Goal: Find specific page/section: Find specific page/section

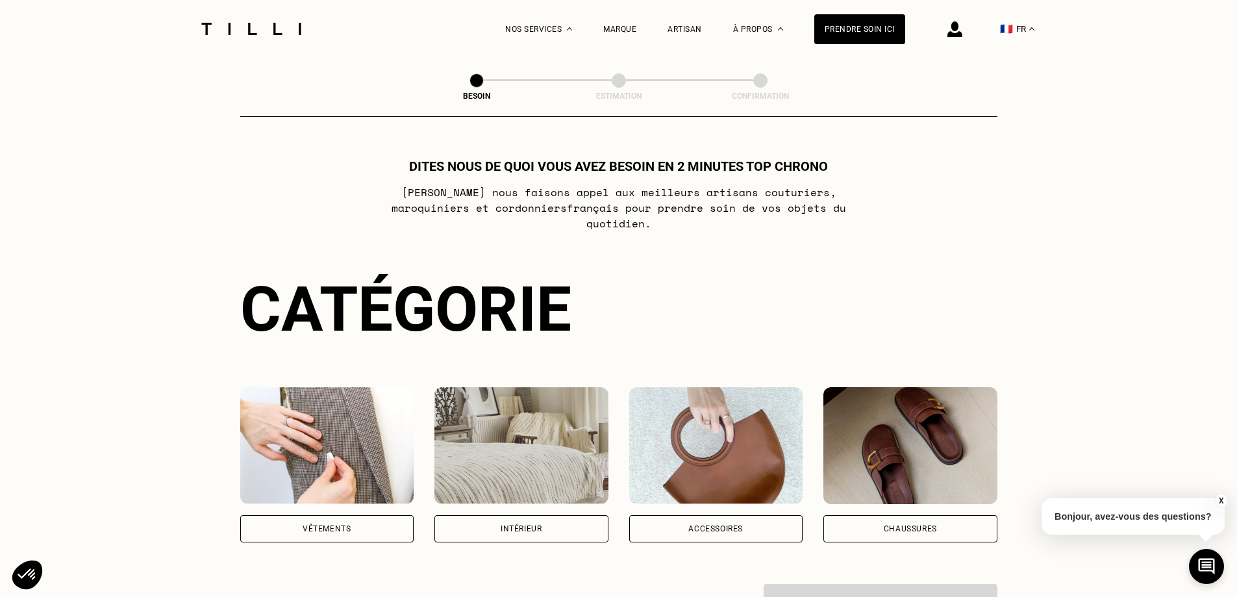
drag, startPoint x: 0, startPoint y: 0, endPoint x: 626, endPoint y: 283, distance: 686.4
click at [626, 283] on div "Catégorie" at bounding box center [618, 309] width 757 height 73
click at [339, 515] on div "Vêtements" at bounding box center [327, 528] width 174 height 27
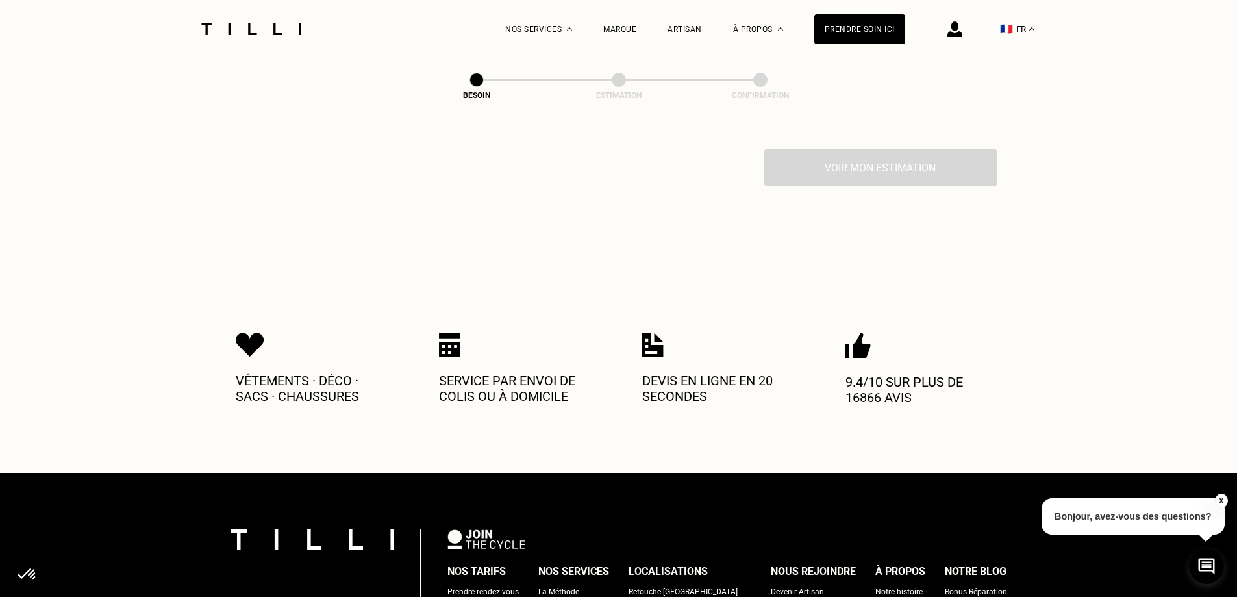
scroll to position [1426, 0]
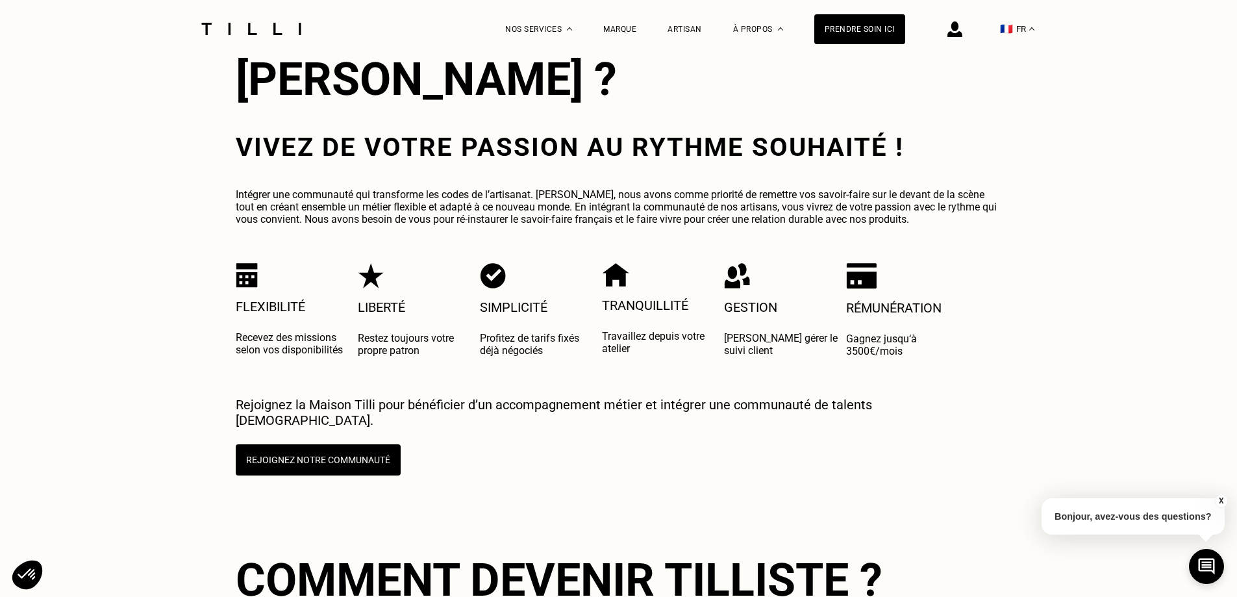
scroll to position [2407, 0]
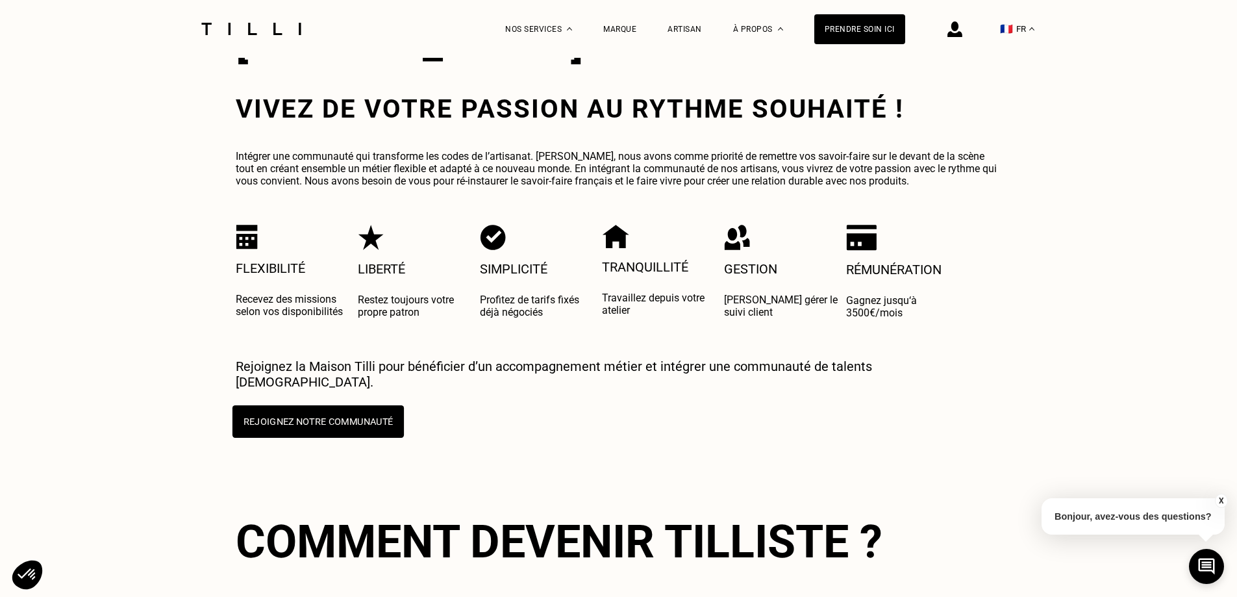
click at [366, 405] on button "Rejoignez notre communauté" at bounding box center [317, 421] width 171 height 32
select select "FR"
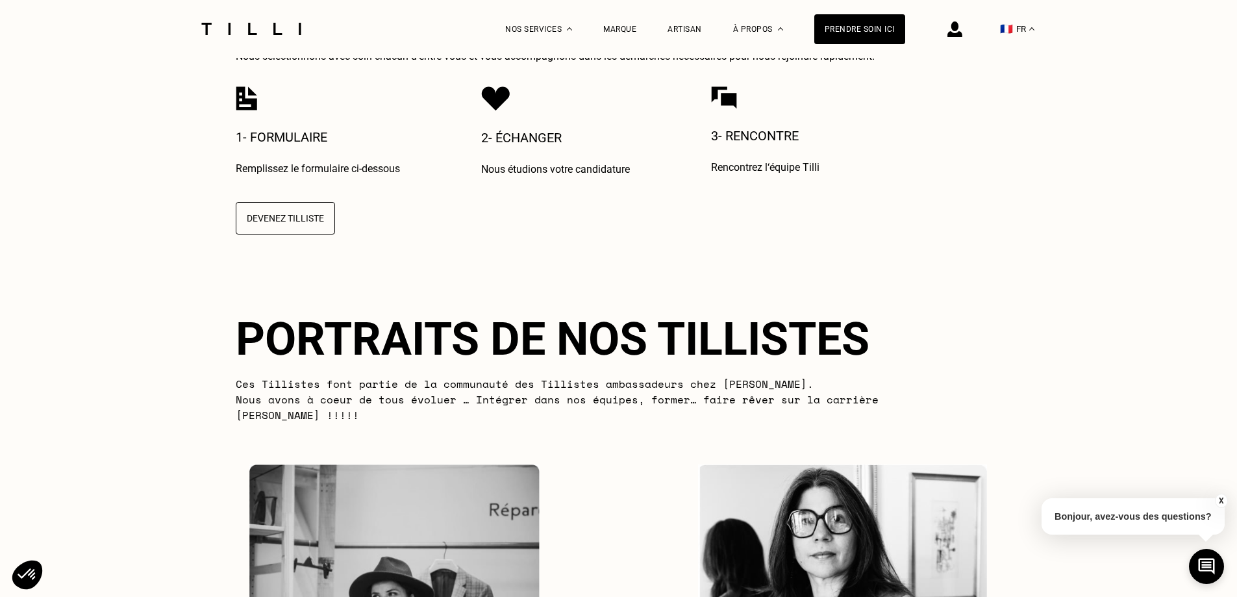
scroll to position [2991, 0]
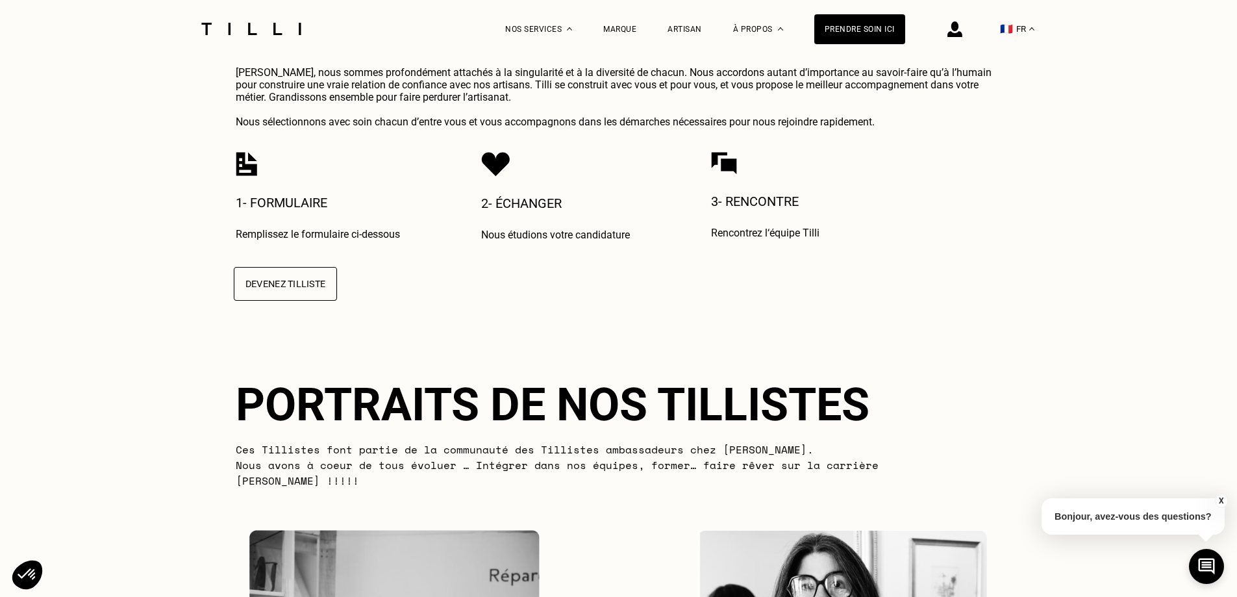
click at [298, 267] on button "Devenez Tilliste" at bounding box center [284, 284] width 103 height 34
select select "FR"
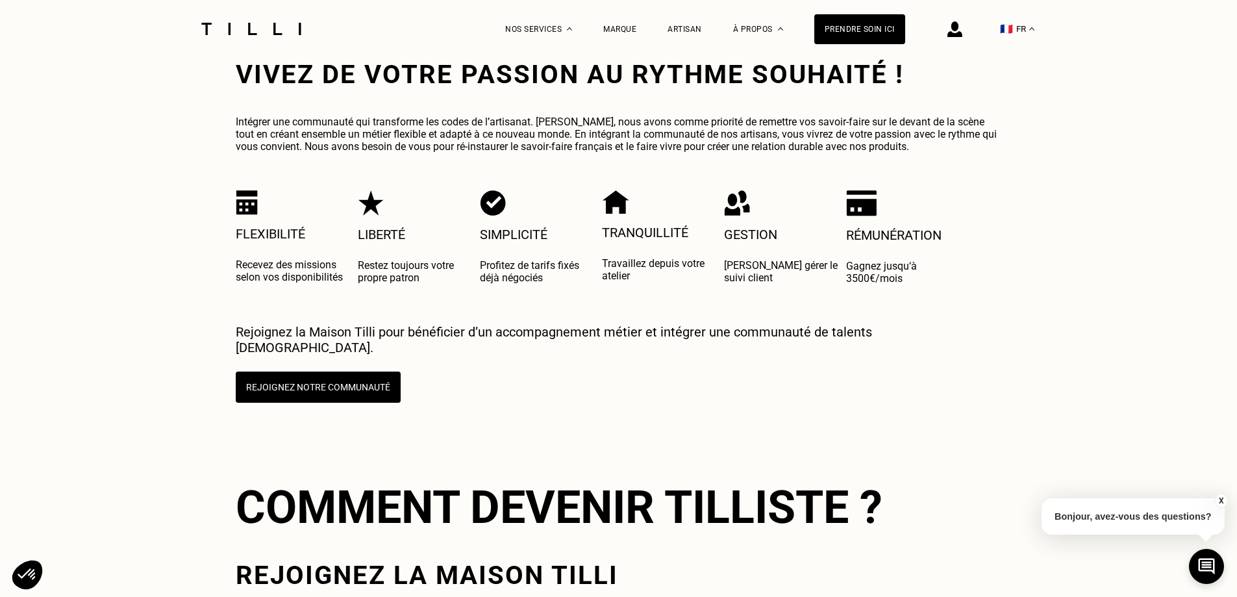
scroll to position [2407, 0]
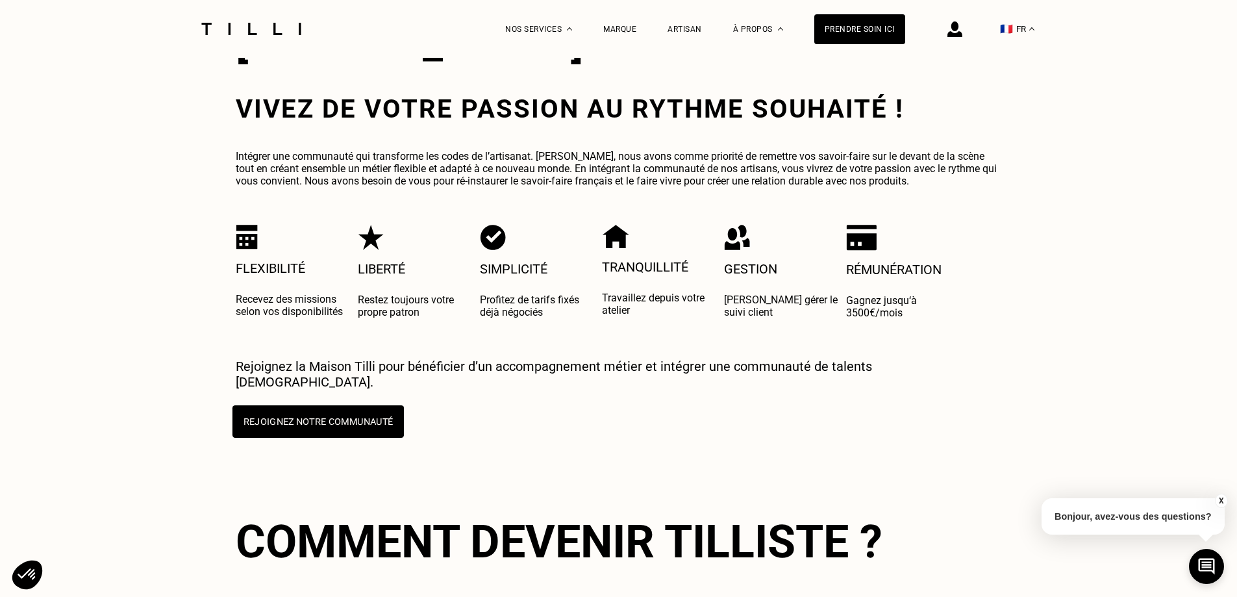
click at [381, 405] on button "Rejoignez notre communauté" at bounding box center [317, 421] width 171 height 32
select select "FR"
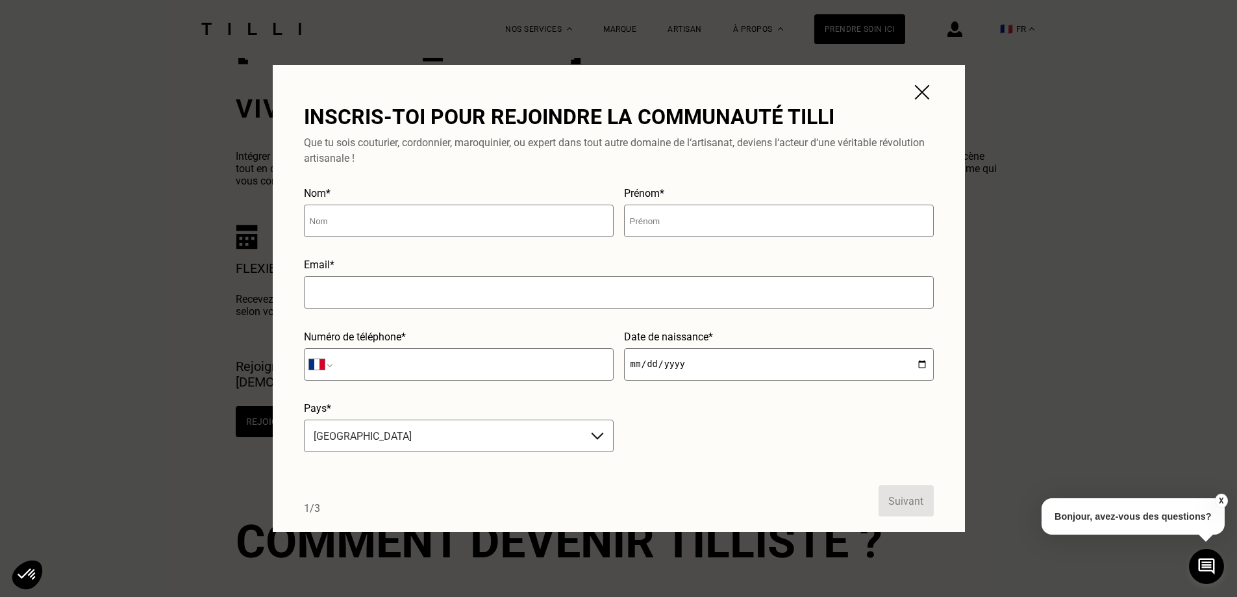
drag, startPoint x: 928, startPoint y: 90, endPoint x: 924, endPoint y: 97, distance: 8.1
click at [930, 91] on img at bounding box center [922, 92] width 23 height 23
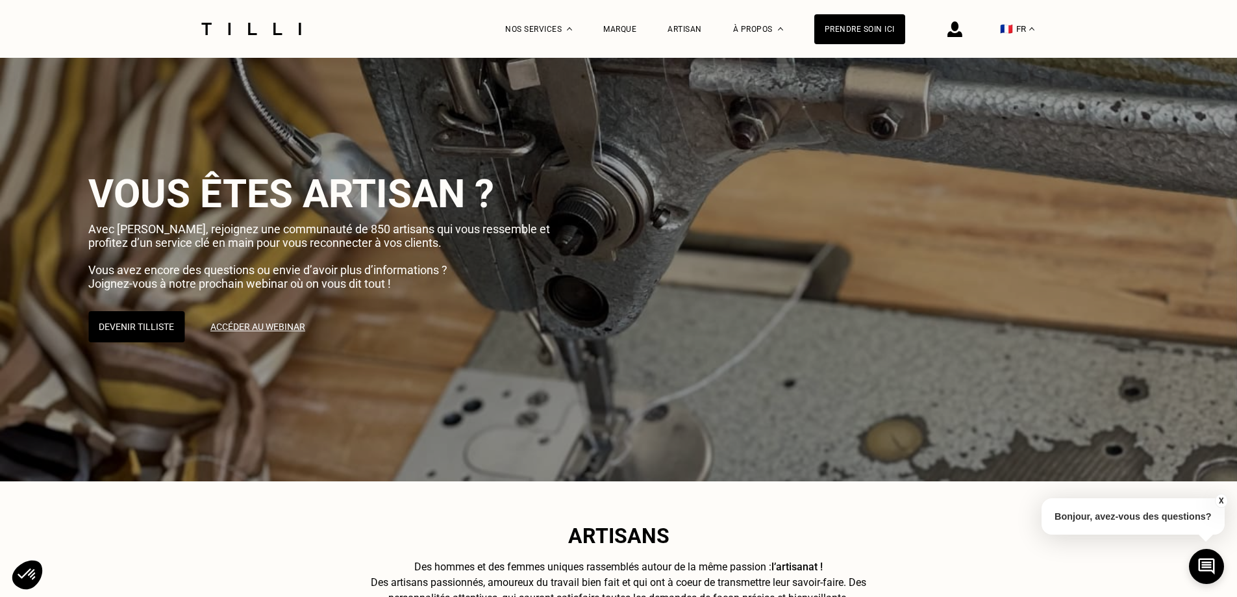
scroll to position [3, 0]
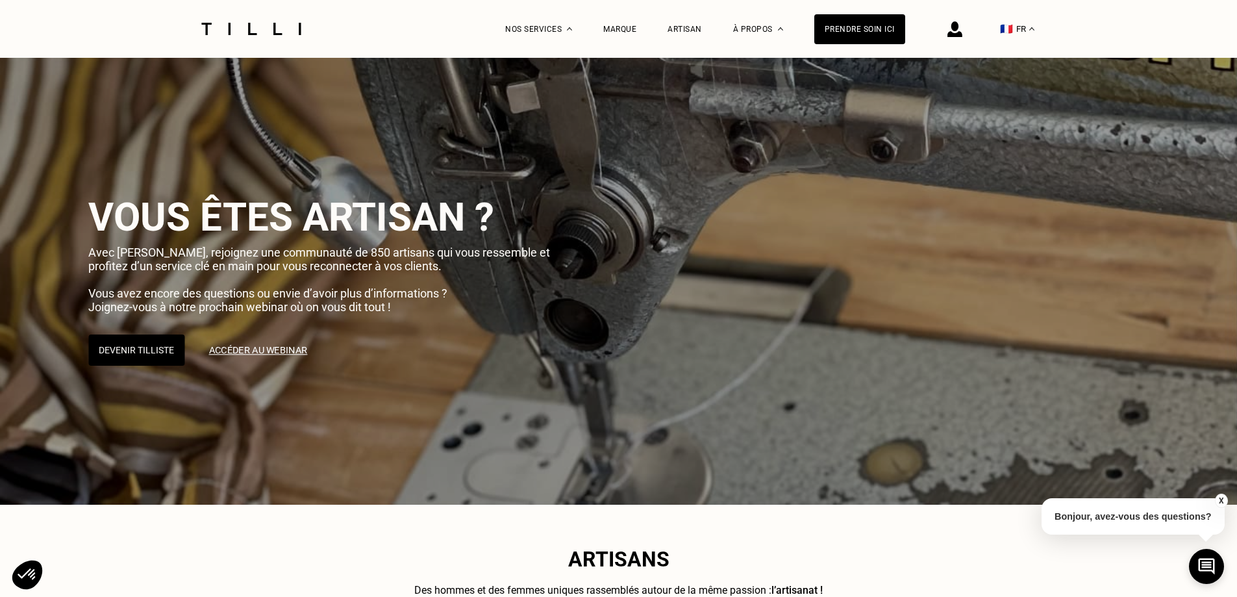
click at [266, 351] on link "Accéder au webinar" at bounding box center [257, 350] width 120 height 32
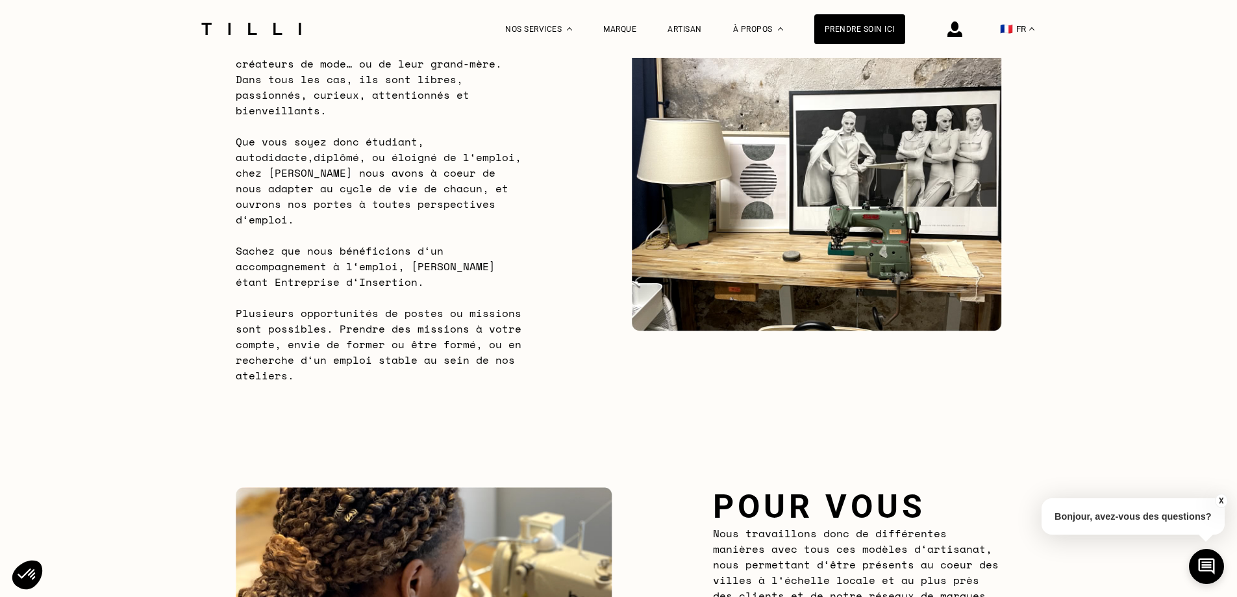
scroll to position [1043, 0]
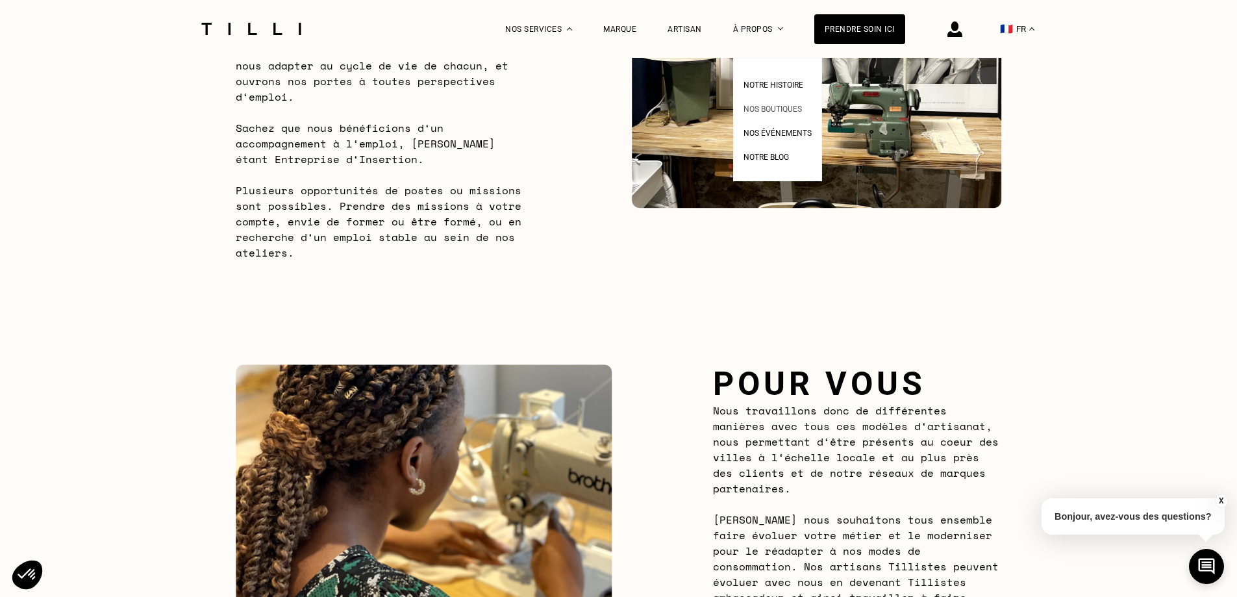
click at [783, 105] on span "Nos boutiques" at bounding box center [773, 109] width 58 height 9
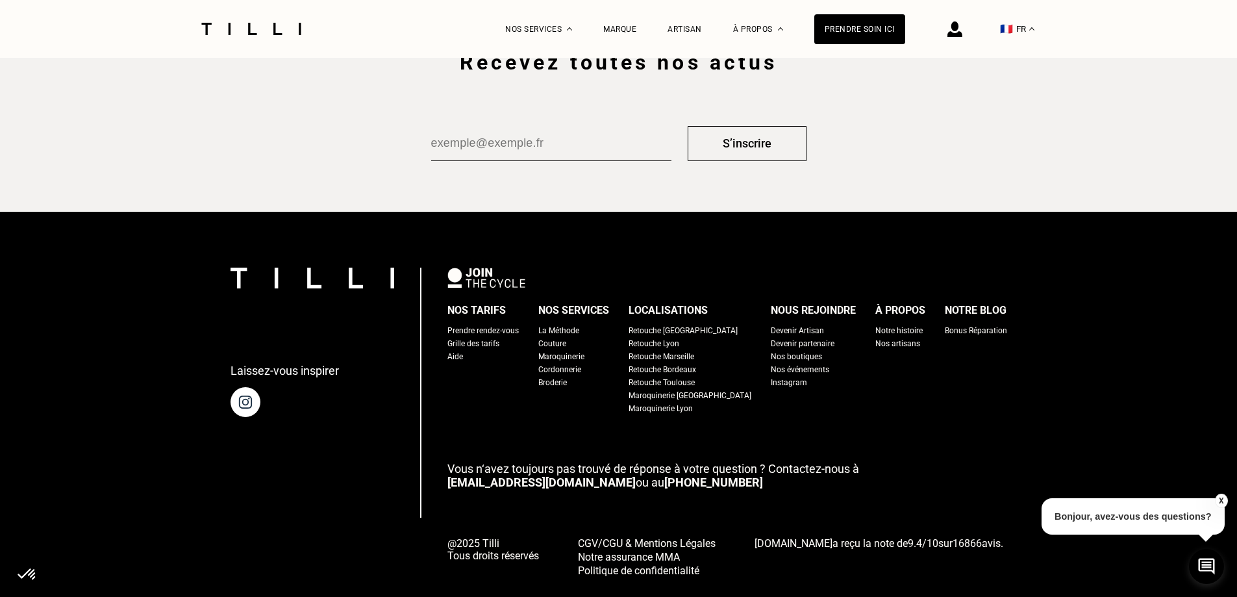
scroll to position [2274, 0]
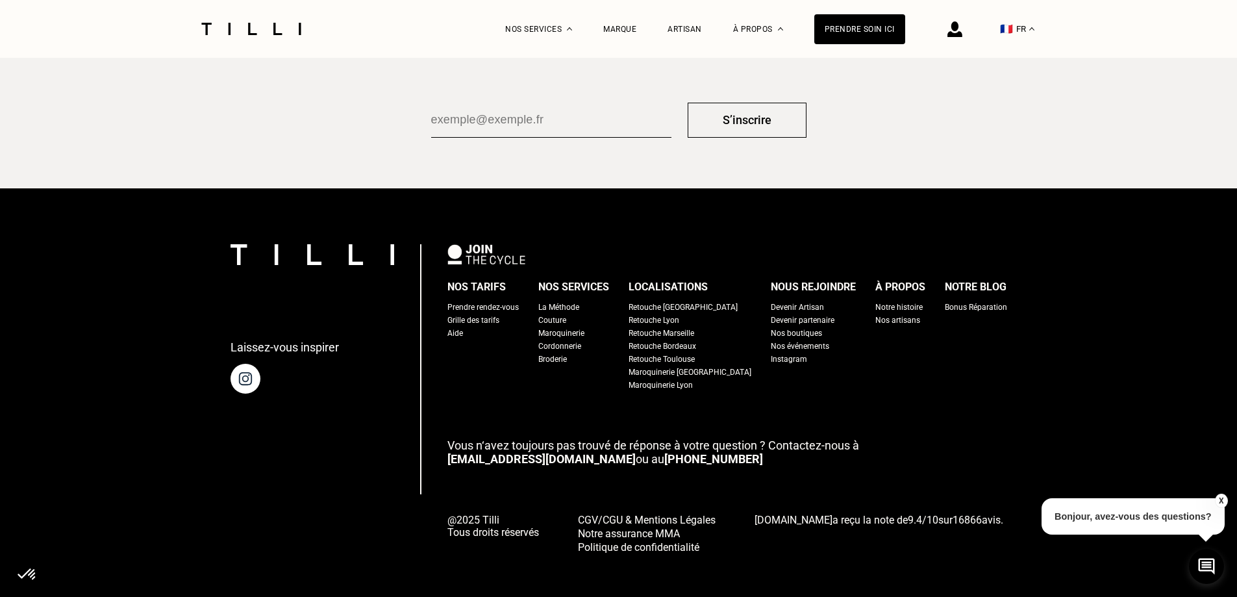
click at [680, 370] on div "Maroquinerie [GEOGRAPHIC_DATA]" at bounding box center [690, 372] width 123 height 13
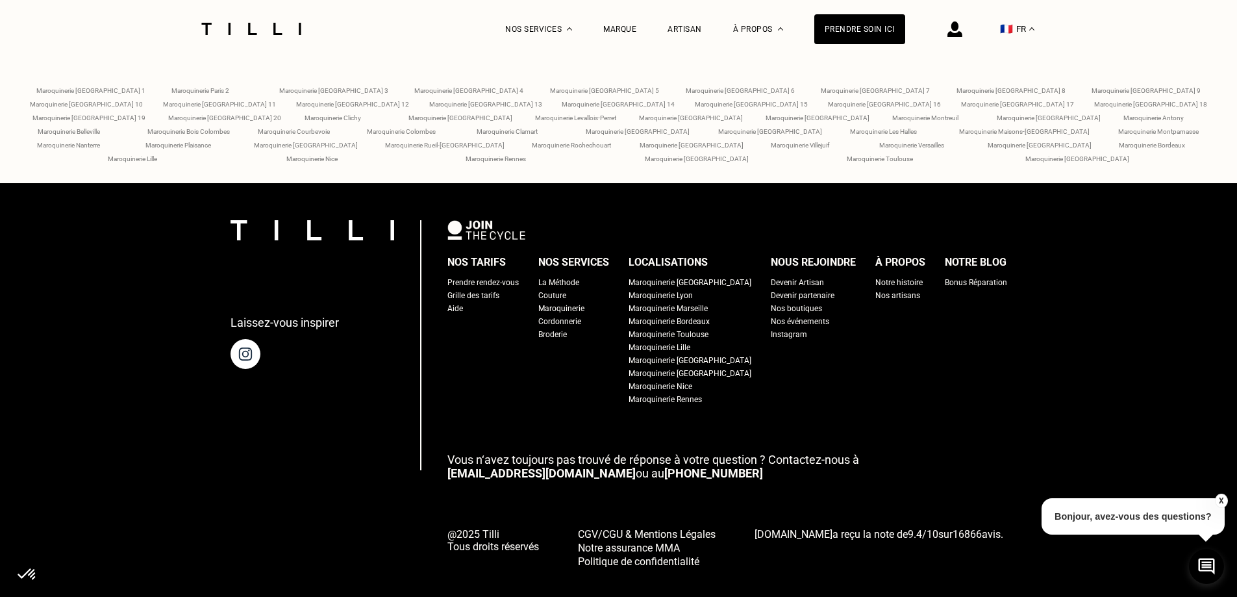
scroll to position [4191, 0]
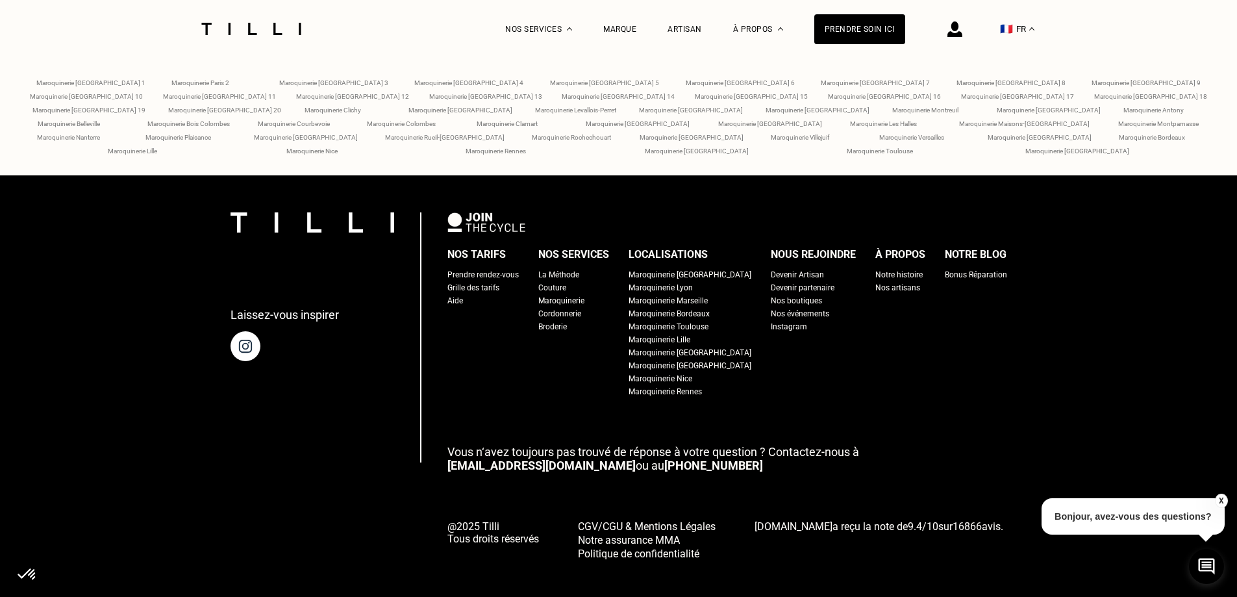
click at [772, 294] on div "Nos boutiques" at bounding box center [796, 300] width 51 height 13
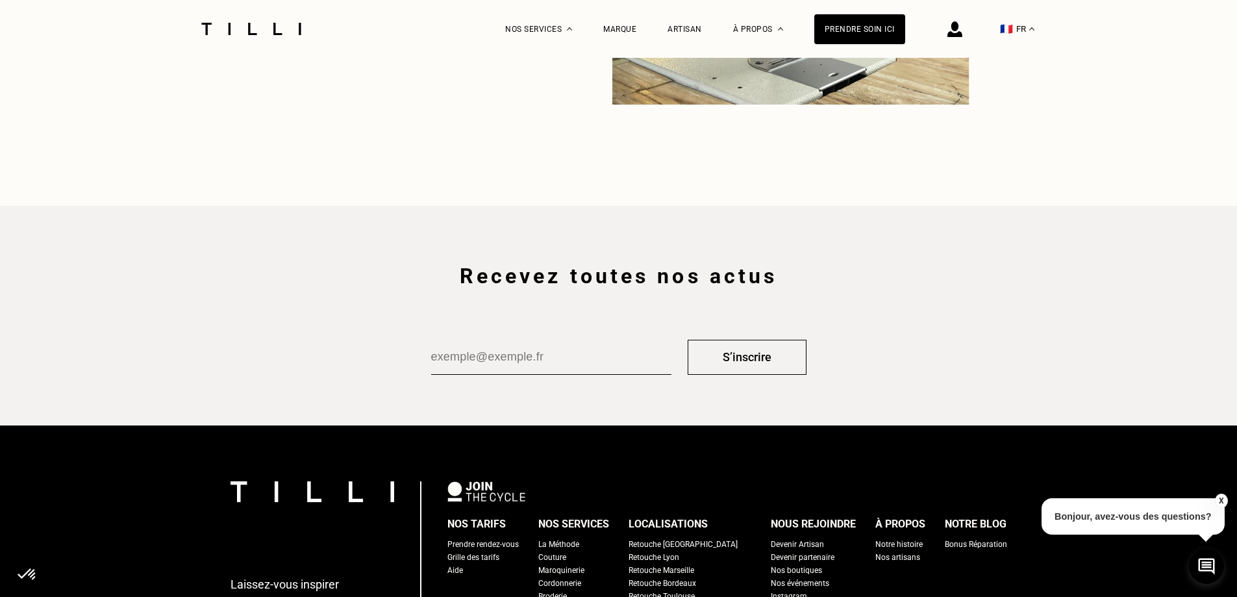
scroll to position [2079, 0]
